Goal: Task Accomplishment & Management: Use online tool/utility

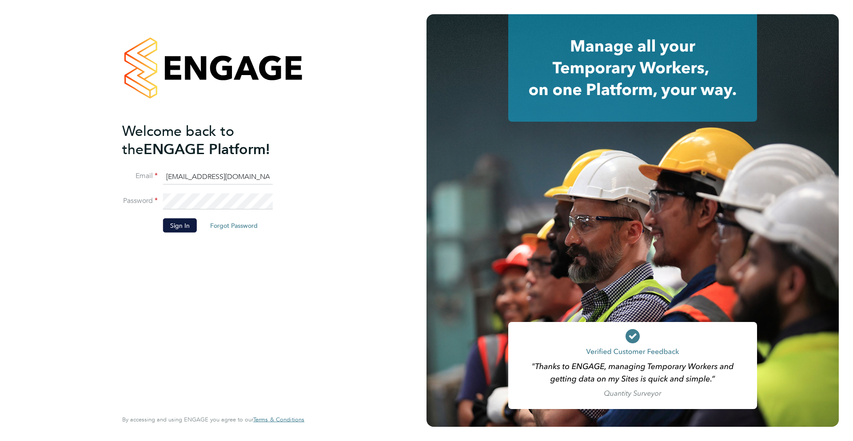
click at [210, 181] on input "Labourdeskmslv@randstadcpe.com" at bounding box center [218, 177] width 110 height 16
click at [362, 152] on div "Welcome back to the ENGAGE Platform! Email Labourdeskmslv@randstadcpe.com Passw…" at bounding box center [213, 220] width 427 height 441
click at [232, 181] on input "Labourdeskmslv@randstadcpe.com" at bounding box center [218, 177] width 110 height 16
type input "emma.wells@randstad.co.uk"
click at [188, 236] on li "Sign In Forgot Password" at bounding box center [208, 229] width 173 height 23
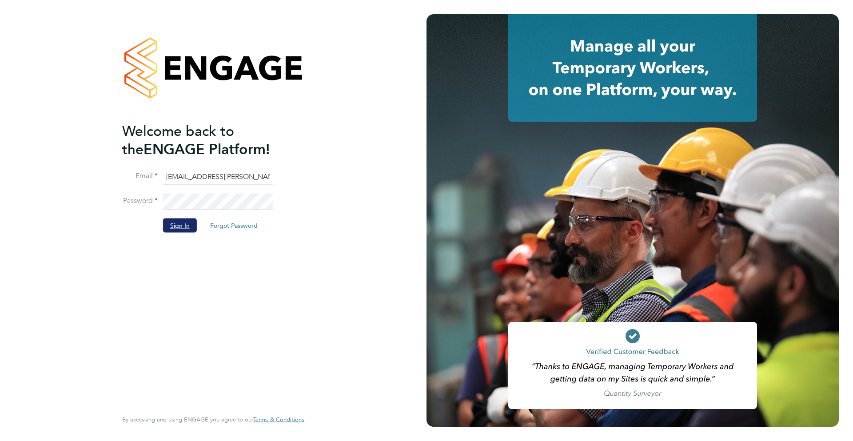
click at [184, 225] on button "Sign In" at bounding box center [180, 225] width 34 height 14
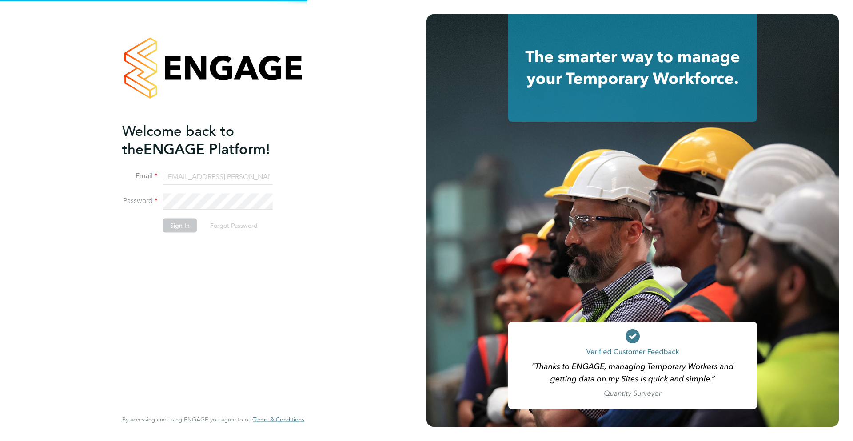
click at [185, 225] on button "Sign In" at bounding box center [180, 225] width 34 height 14
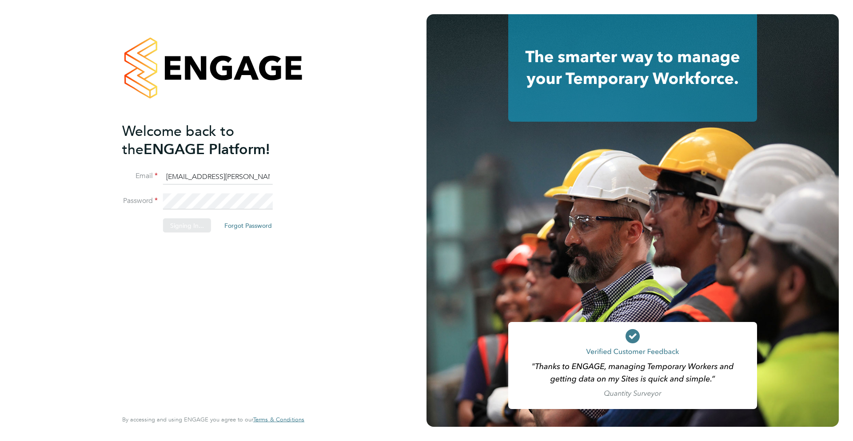
click at [184, 230] on div "Sorry, we are having problems connecting to our services." at bounding box center [213, 220] width 427 height 441
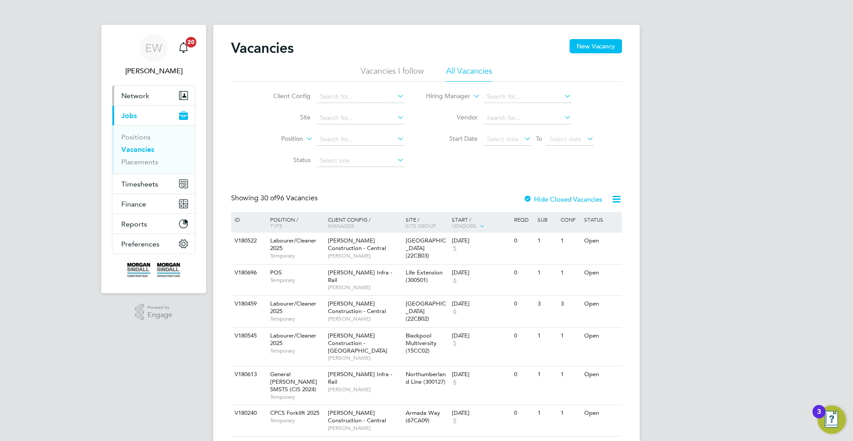
click at [151, 96] on button "Network" at bounding box center [153, 96] width 83 height 20
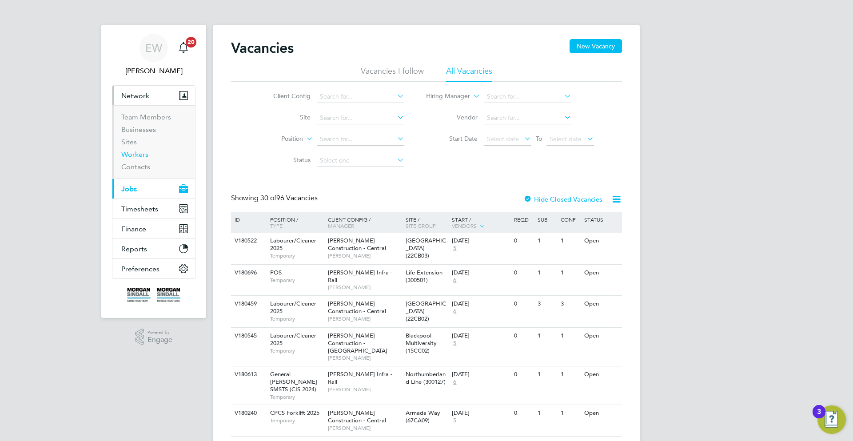
click at [132, 152] on link "Workers" at bounding box center [134, 154] width 27 height 8
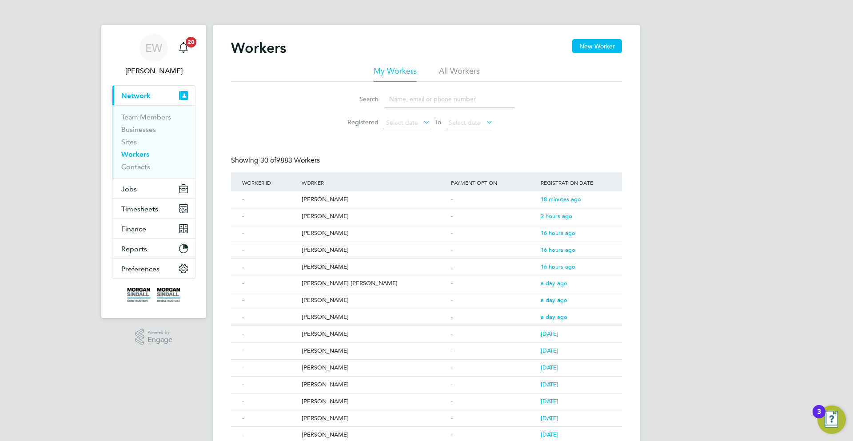
click at [419, 97] on input at bounding box center [450, 99] width 130 height 17
click at [451, 67] on li "All Workers" at bounding box center [459, 74] width 41 height 16
click at [420, 96] on input at bounding box center [450, 99] width 130 height 17
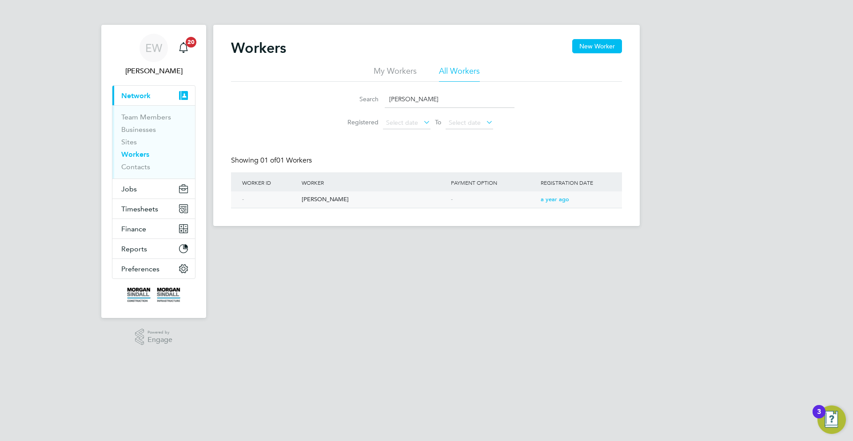
type input "[PERSON_NAME]"
click at [383, 201] on div "[PERSON_NAME]" at bounding box center [373, 199] width 149 height 16
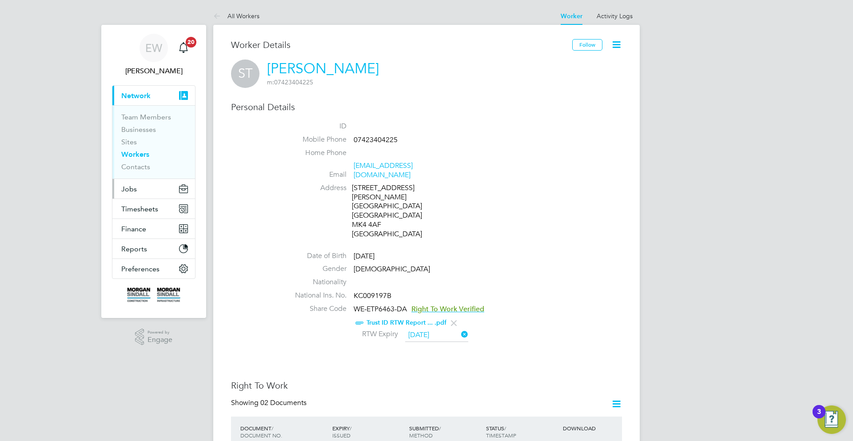
click at [148, 193] on button "Jobs" at bounding box center [153, 189] width 83 height 20
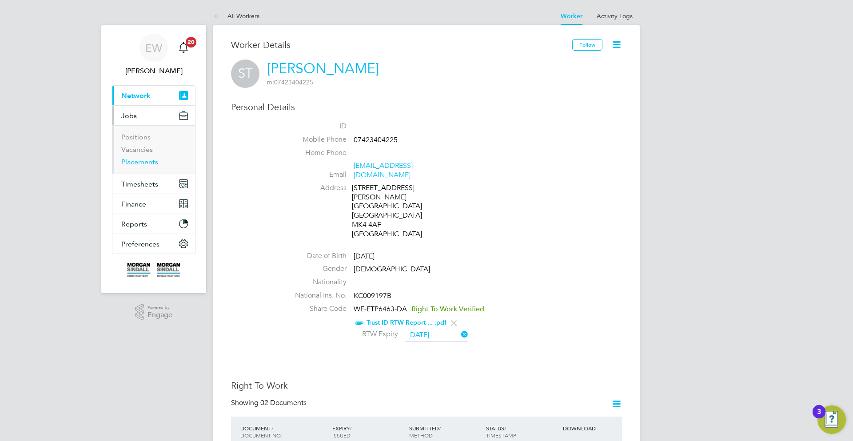
click at [144, 163] on link "Placements" at bounding box center [139, 162] width 37 height 8
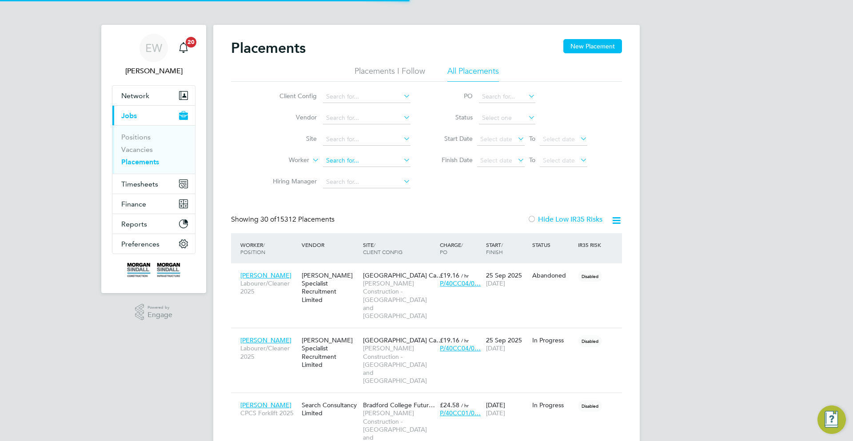
click at [342, 162] on input at bounding box center [367, 161] width 88 height 12
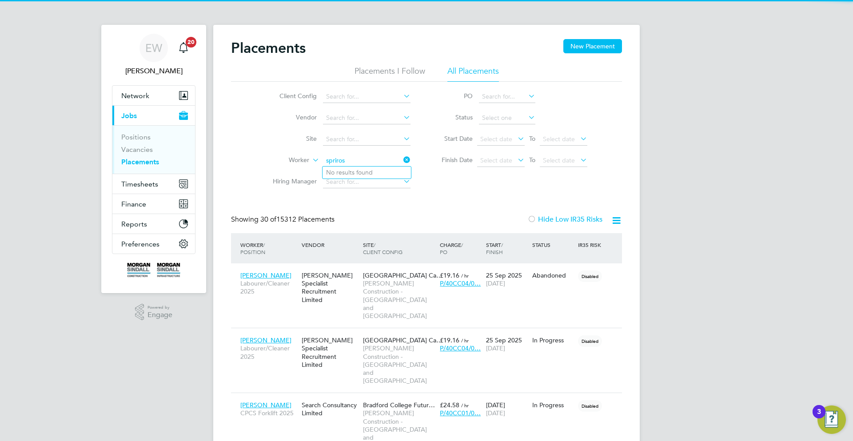
click at [333, 159] on input "spriros" at bounding box center [367, 161] width 88 height 12
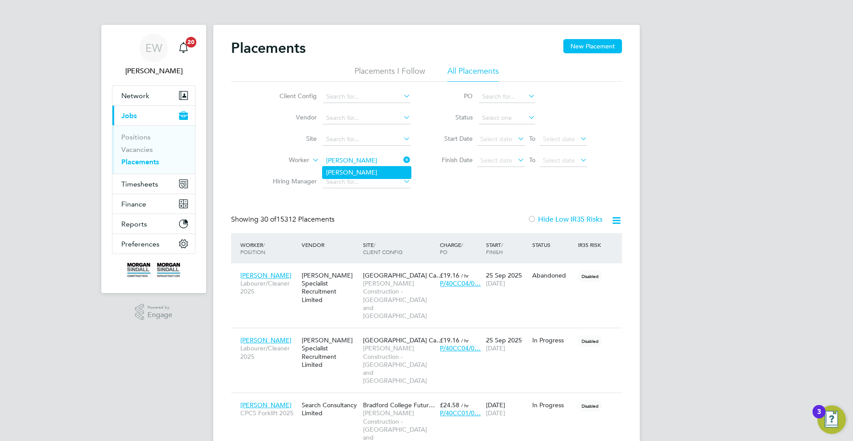
click at [390, 173] on li "[PERSON_NAME]" at bounding box center [367, 173] width 88 height 12
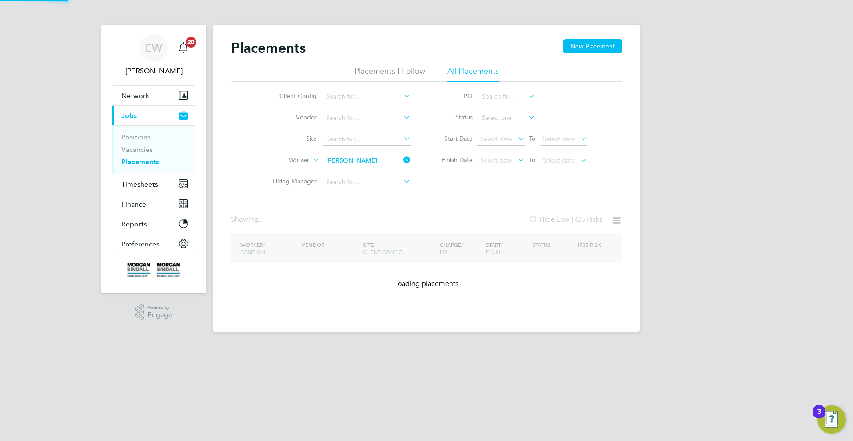
type input "[PERSON_NAME]"
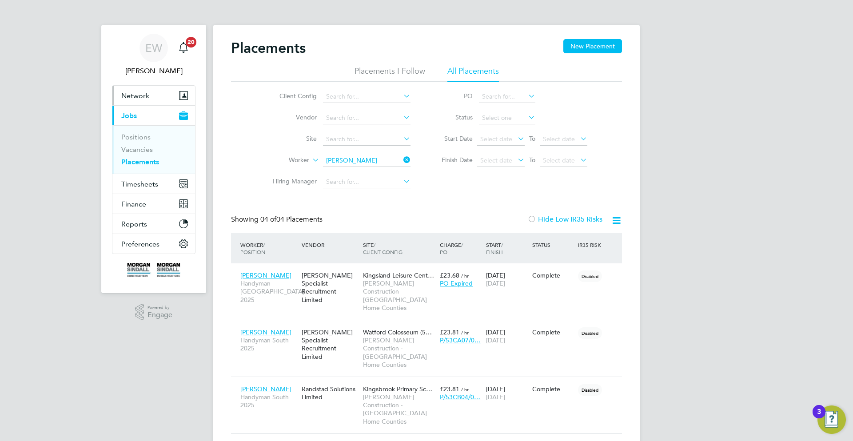
click at [142, 100] on button "Network" at bounding box center [153, 96] width 83 height 20
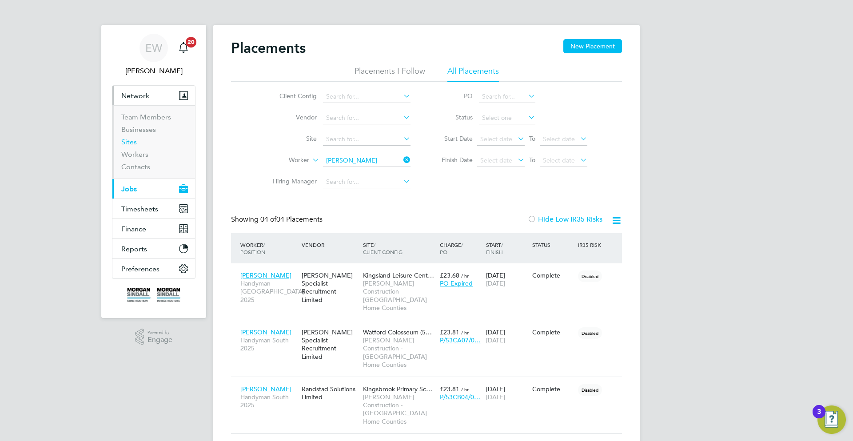
click at [126, 146] on link "Sites" at bounding box center [129, 142] width 16 height 8
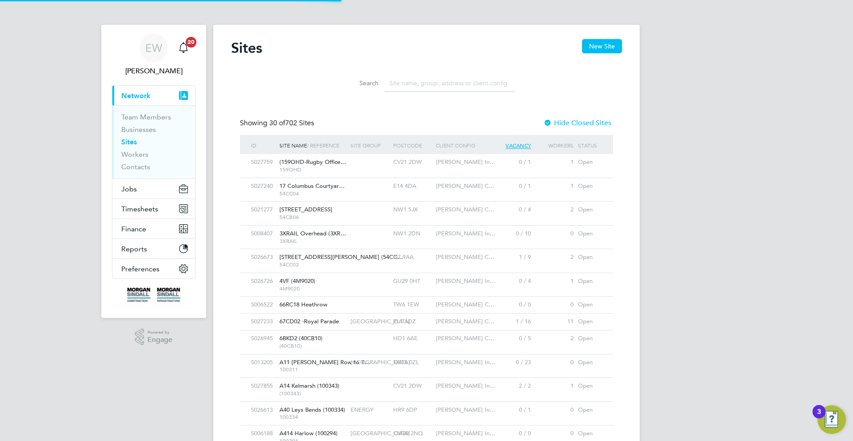
click at [408, 85] on input at bounding box center [450, 83] width 130 height 17
click at [408, 84] on input at bounding box center [450, 83] width 130 height 17
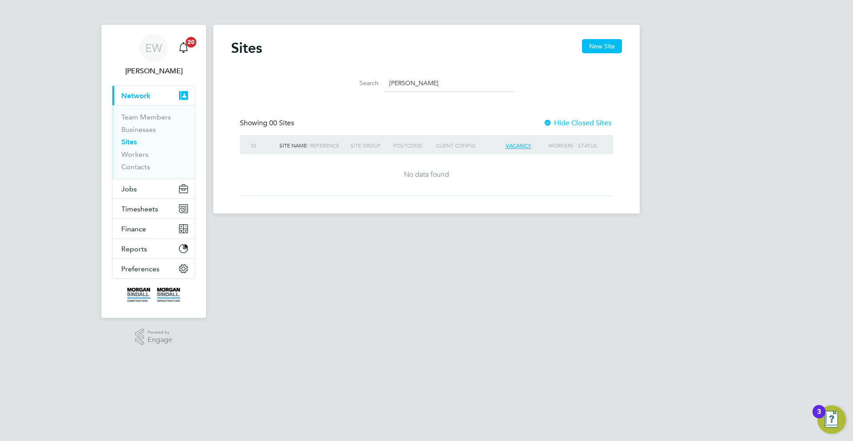
type input "spiros"
click at [132, 150] on ul "Team Members Businesses Sites Workers Contacts" at bounding box center [153, 141] width 83 height 73
click at [132, 154] on link "Workers" at bounding box center [134, 154] width 27 height 8
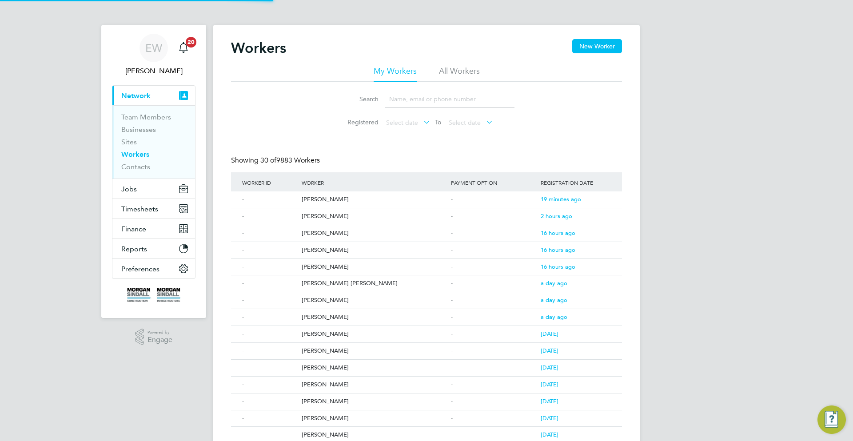
click at [411, 100] on input at bounding box center [450, 99] width 130 height 17
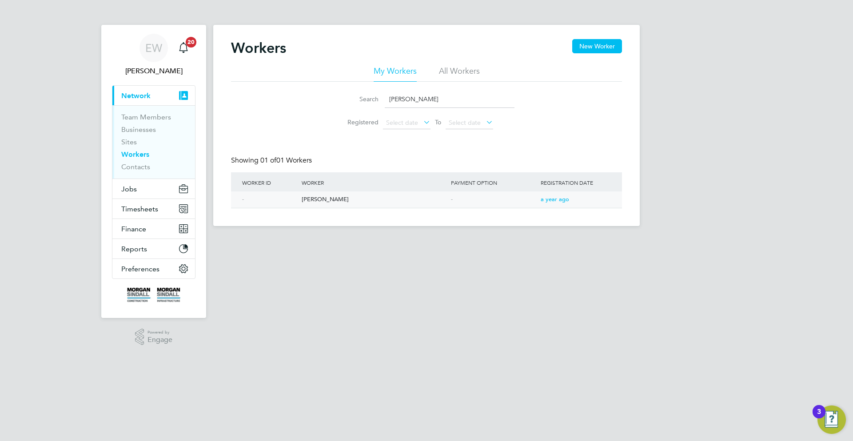
type input "spiros"
click at [407, 201] on div "Spyridon Tsioumis" at bounding box center [373, 199] width 149 height 16
click at [139, 190] on button "Jobs" at bounding box center [153, 189] width 83 height 20
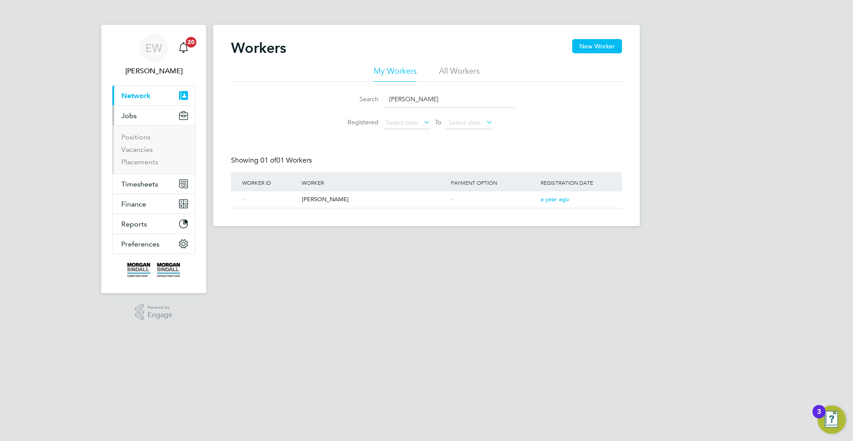
click at [140, 166] on li "Placements" at bounding box center [154, 162] width 67 height 9
click at [139, 165] on link "Placements" at bounding box center [139, 162] width 37 height 8
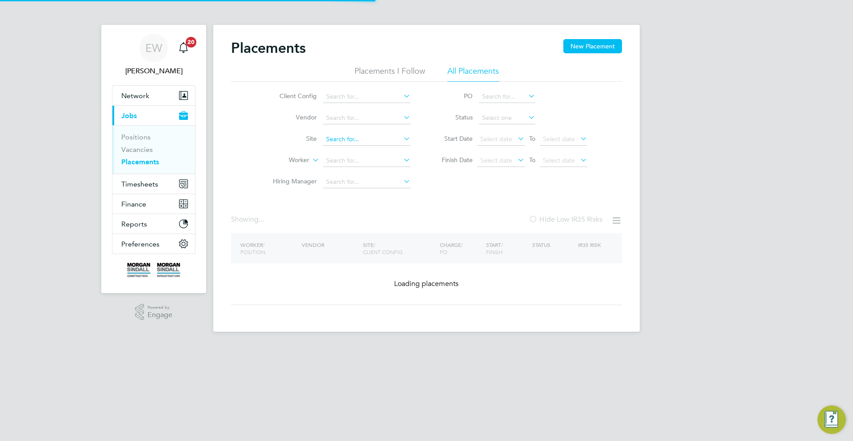
click at [362, 144] on input at bounding box center [367, 139] width 88 height 12
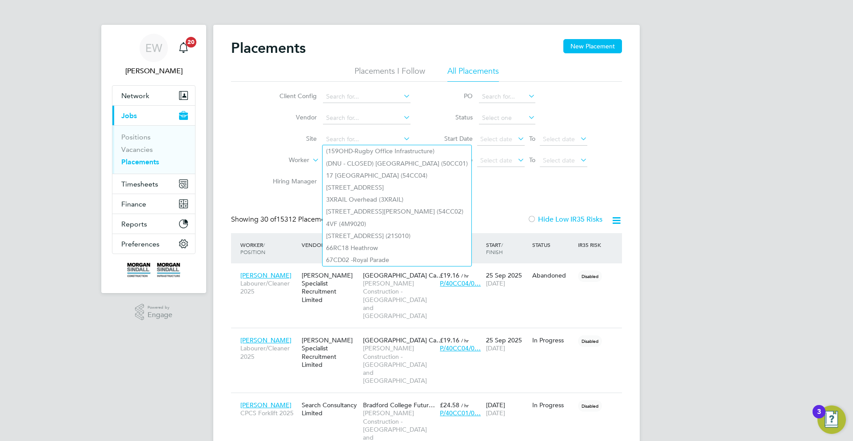
click at [270, 164] on label "Worker" at bounding box center [283, 160] width 51 height 9
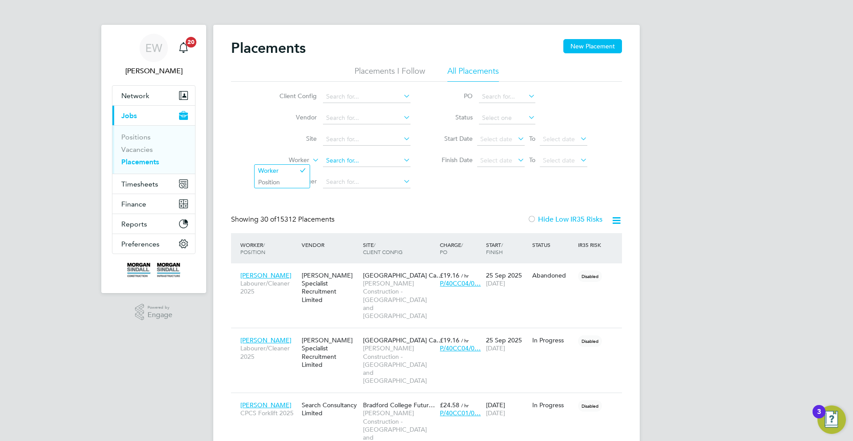
click at [346, 160] on input at bounding box center [367, 161] width 88 height 12
click at [351, 176] on li "Spyridon Tsioumis" at bounding box center [367, 173] width 88 height 12
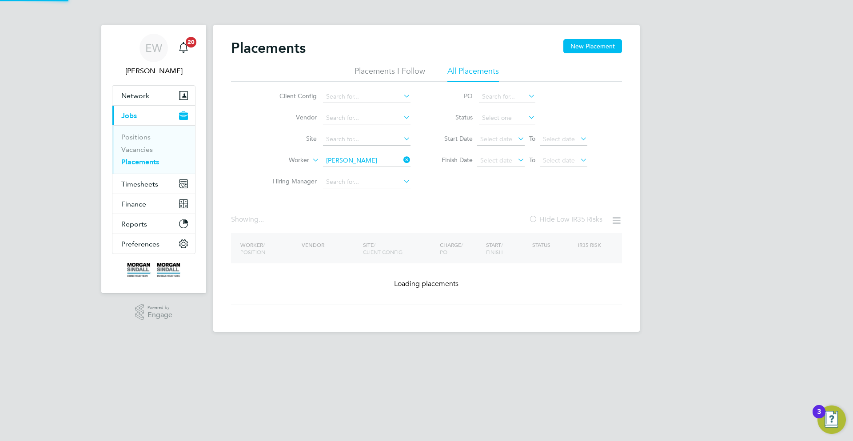
type input "Spyridon Tsioumis"
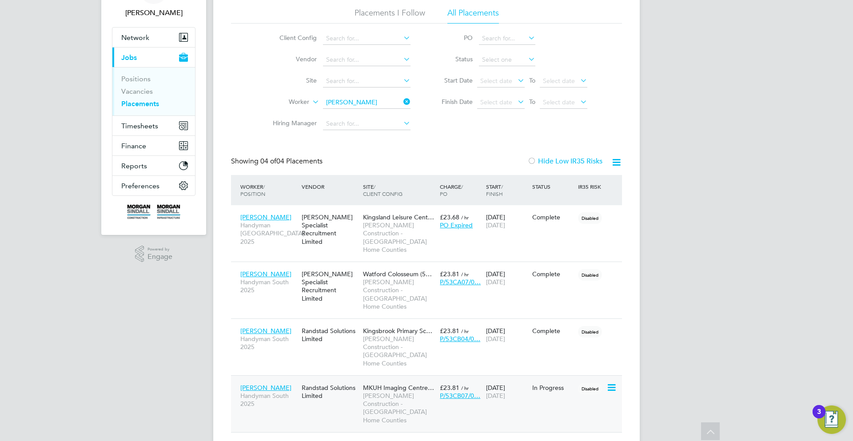
click at [411, 392] on span "Morgan Sindall Construction - London Home Counties" at bounding box center [399, 408] width 72 height 32
